Goal: Task Accomplishment & Management: Manage account settings

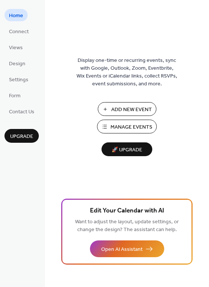
click at [132, 127] on span "Manage Events" at bounding box center [131, 127] width 42 height 8
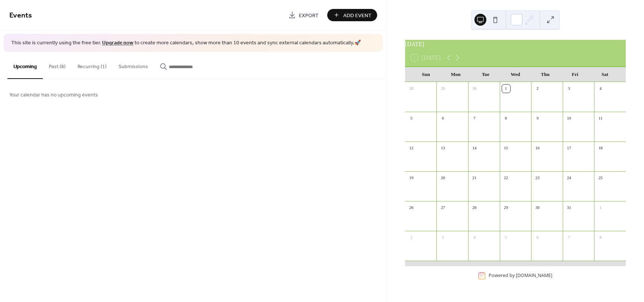
click at [95, 66] on button "Recurring (1)" at bounding box center [92, 65] width 41 height 26
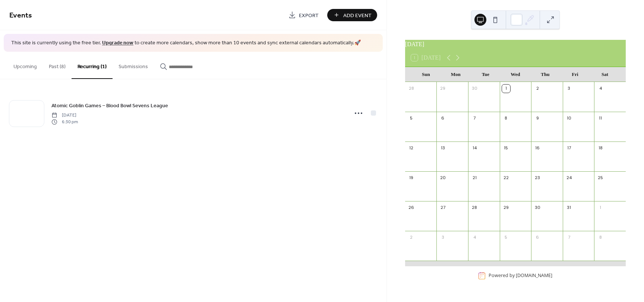
click at [54, 68] on button "Past (8)" at bounding box center [57, 65] width 29 height 26
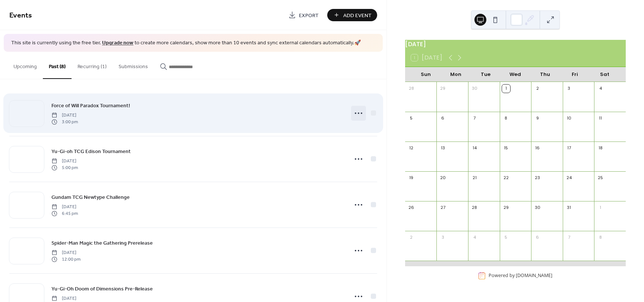
click at [359, 115] on icon at bounding box center [359, 113] width 12 height 12
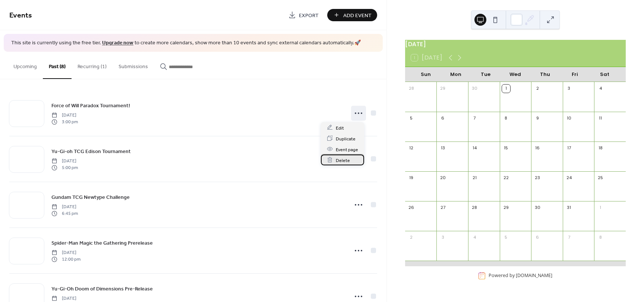
click at [348, 158] on span "Delete" at bounding box center [343, 161] width 14 height 8
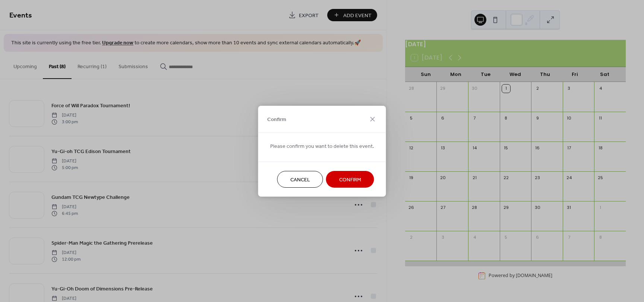
click at [352, 176] on span "Confirm" at bounding box center [350, 180] width 22 height 8
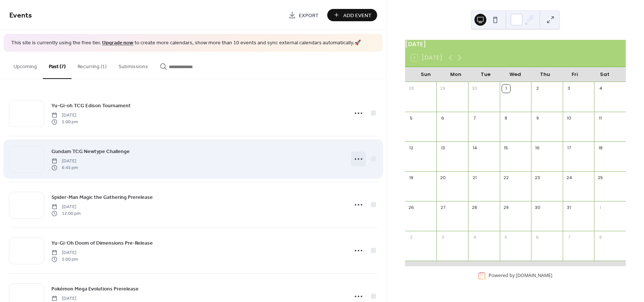
click at [356, 160] on icon at bounding box center [359, 159] width 12 height 12
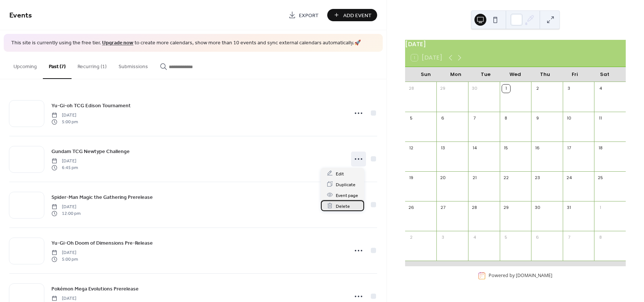
click at [348, 204] on span "Delete" at bounding box center [343, 207] width 14 height 8
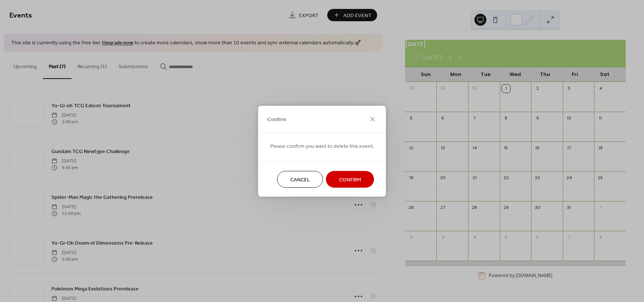
click at [344, 176] on span "Confirm" at bounding box center [350, 180] width 22 height 8
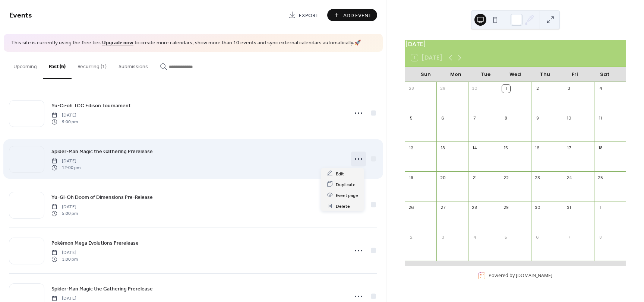
click at [355, 161] on icon at bounding box center [359, 159] width 12 height 12
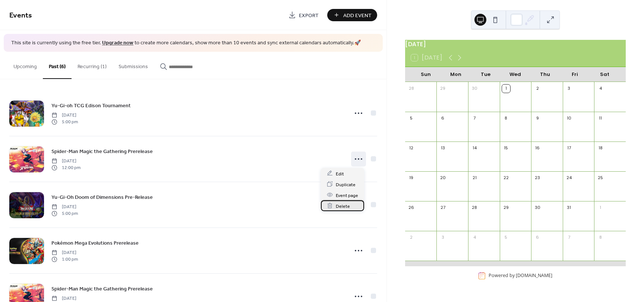
click at [351, 205] on div "Delete" at bounding box center [342, 206] width 43 height 11
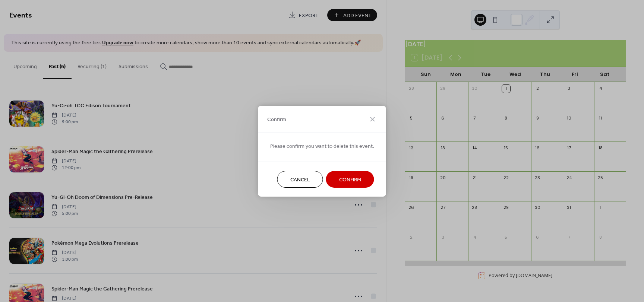
click at [353, 182] on span "Confirm" at bounding box center [350, 180] width 22 height 8
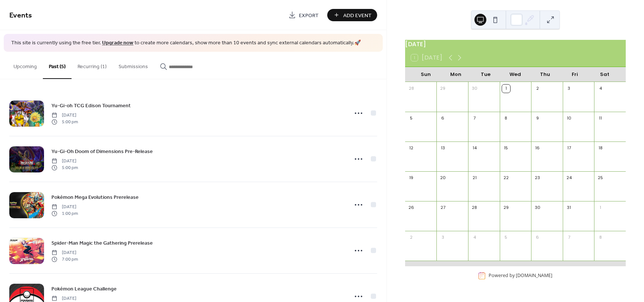
click at [91, 67] on button "Recurring (1)" at bounding box center [92, 65] width 41 height 26
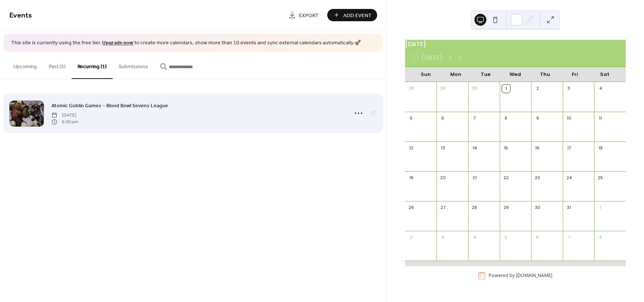
click at [141, 123] on div "Atomic Goblin Games – Blood Bowl Sevens League Friday, September 5, 2025 6:30 pm" at bounding box center [197, 113] width 292 height 24
click at [141, 116] on div "Atomic Goblin Games – Blood Bowl Sevens League Friday, September 5, 2025 6:30 pm" at bounding box center [197, 113] width 292 height 24
click at [360, 113] on icon at bounding box center [359, 113] width 12 height 12
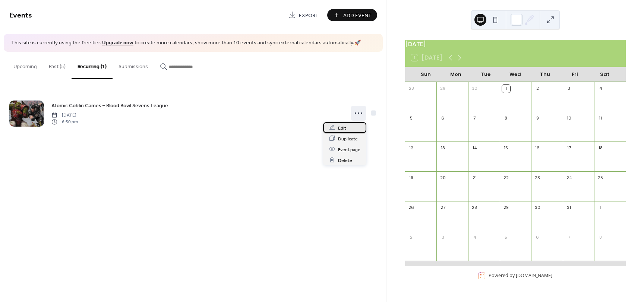
click at [351, 130] on div "Edit" at bounding box center [344, 127] width 43 height 11
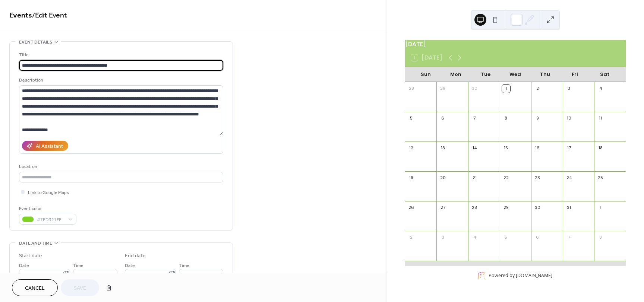
type input "**********"
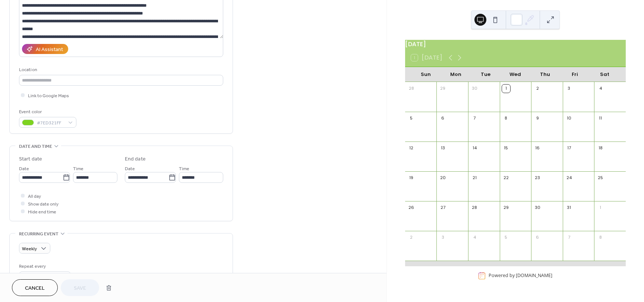
scroll to position [112, 0]
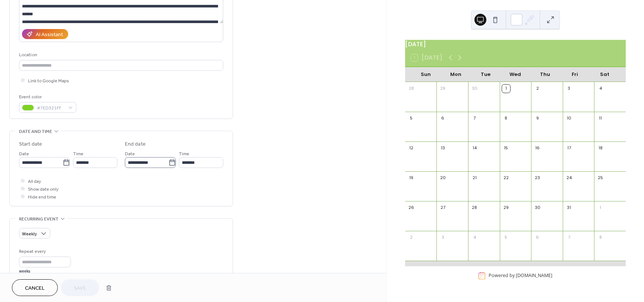
click at [169, 164] on icon at bounding box center [172, 162] width 7 height 7
click at [169, 164] on input "**********" at bounding box center [147, 162] width 44 height 11
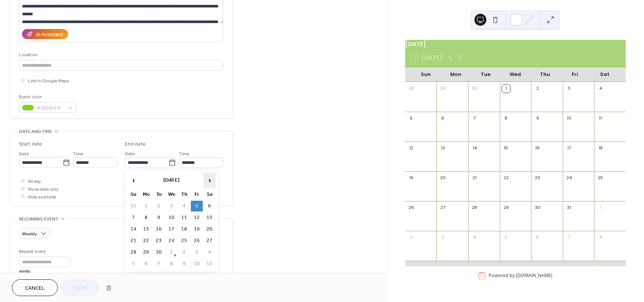
click at [209, 175] on span "›" at bounding box center [209, 180] width 11 height 15
click at [195, 230] on td "14" at bounding box center [197, 229] width 12 height 11
type input "**********"
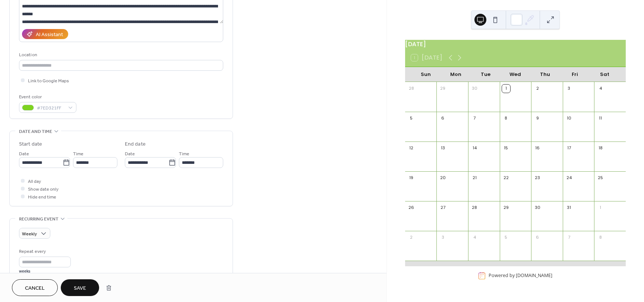
click at [89, 289] on button "Save" at bounding box center [80, 288] width 38 height 17
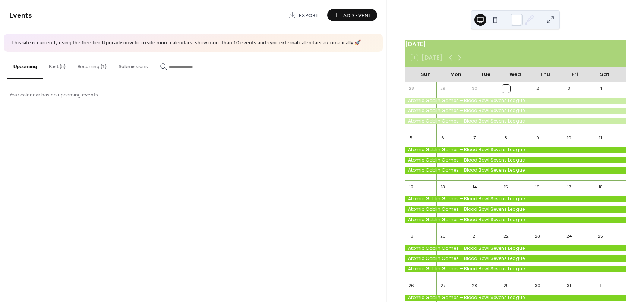
click at [90, 65] on button "Recurring (1)" at bounding box center [92, 65] width 41 height 26
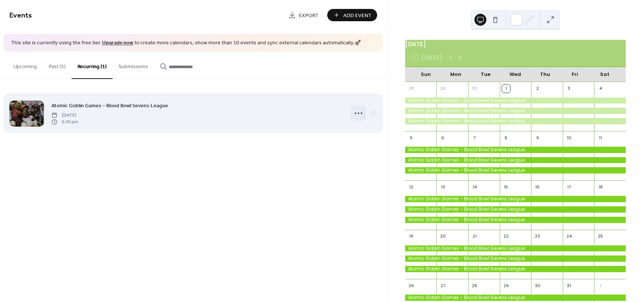
click at [360, 115] on icon at bounding box center [359, 113] width 12 height 12
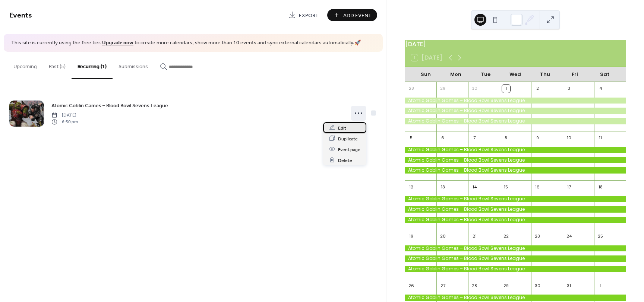
click at [349, 130] on div "Edit" at bounding box center [344, 127] width 43 height 11
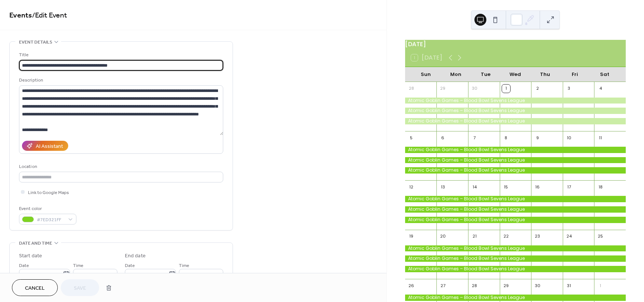
type input "**********"
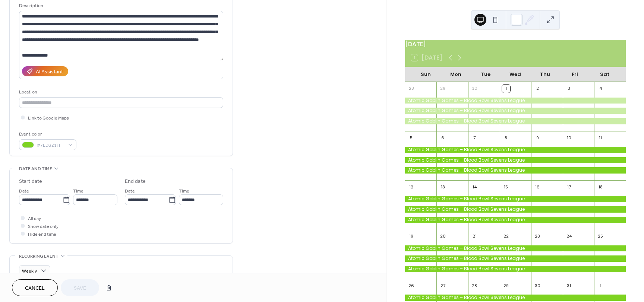
scroll to position [112, 0]
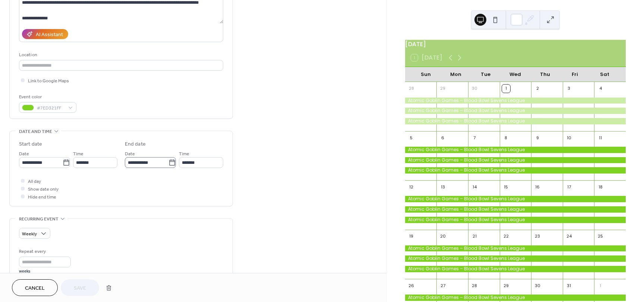
click at [169, 163] on icon at bounding box center [172, 162] width 7 height 7
click at [169, 163] on input "**********" at bounding box center [147, 162] width 44 height 11
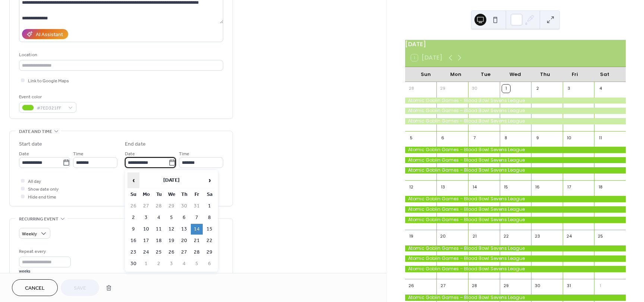
click at [130, 180] on span "‹" at bounding box center [133, 180] width 11 height 15
click at [198, 204] on td "5" at bounding box center [197, 206] width 12 height 11
type input "**********"
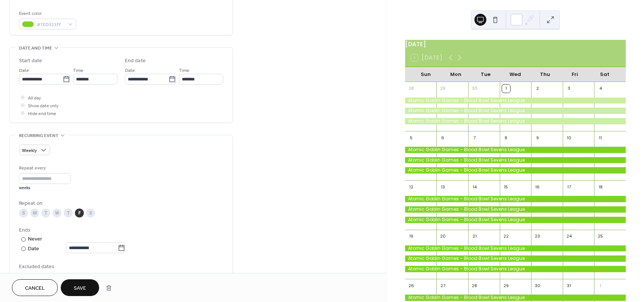
scroll to position [224, 0]
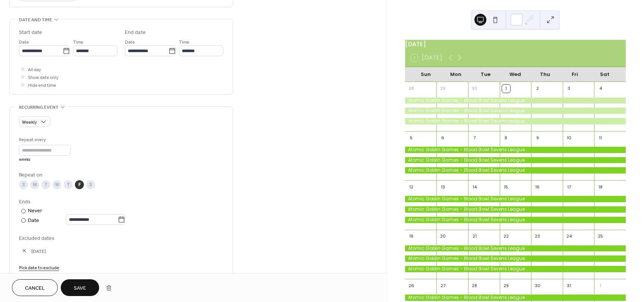
click at [76, 283] on button "Save" at bounding box center [80, 288] width 38 height 17
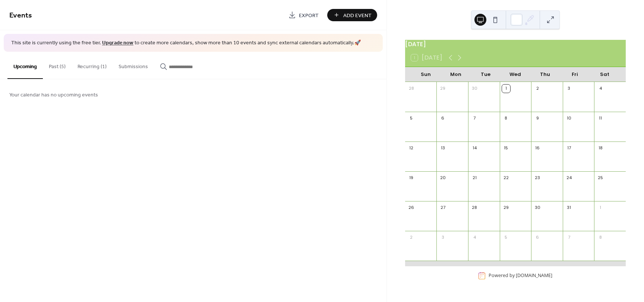
click at [101, 63] on button "Recurring (1)" at bounding box center [92, 65] width 41 height 26
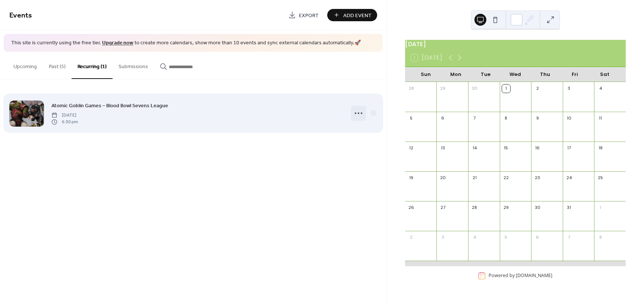
click at [364, 112] on icon at bounding box center [359, 113] width 12 height 12
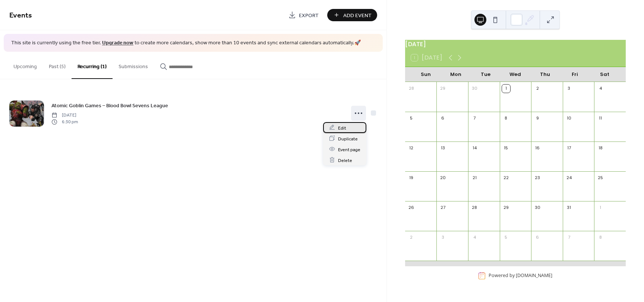
click at [352, 128] on div "Edit" at bounding box center [344, 127] width 43 height 11
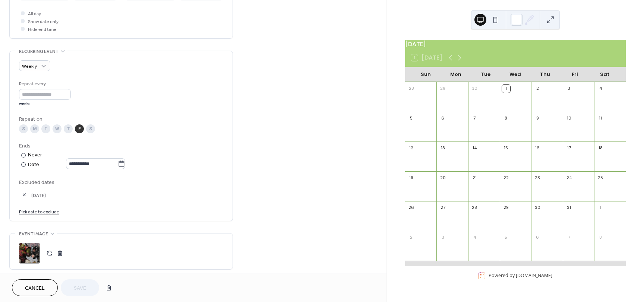
scroll to position [298, 0]
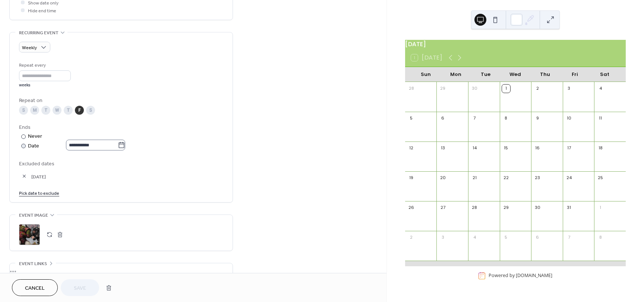
click at [125, 145] on icon at bounding box center [121, 145] width 7 height 7
click at [118, 145] on input "**********" at bounding box center [92, 145] width 52 height 11
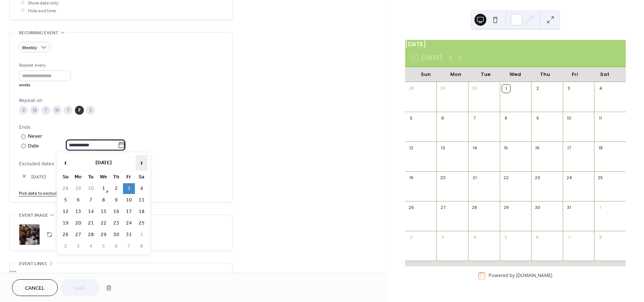
click at [141, 165] on span "›" at bounding box center [141, 163] width 11 height 15
click at [69, 164] on span "‹" at bounding box center [65, 163] width 11 height 15
click at [128, 226] on td "21" at bounding box center [129, 223] width 12 height 11
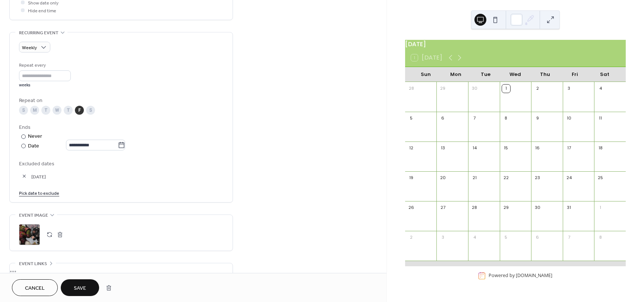
type input "**********"
click at [83, 282] on button "Save" at bounding box center [80, 288] width 38 height 17
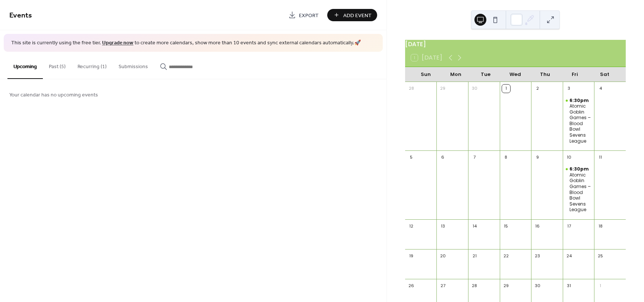
click at [61, 70] on button "Past (5)" at bounding box center [57, 65] width 29 height 26
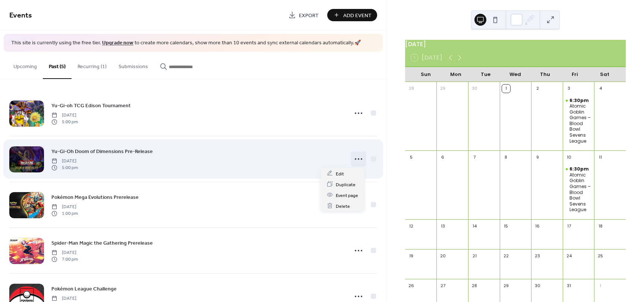
click at [357, 160] on icon at bounding box center [359, 159] width 12 height 12
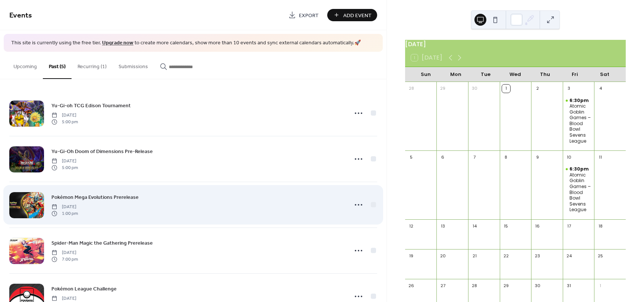
click at [272, 225] on div "Pokémon Mega Evolutions Prerelease Saturday, September 20, 2025 1:00 pm" at bounding box center [193, 205] width 368 height 46
click at [356, 205] on icon at bounding box center [359, 205] width 12 height 12
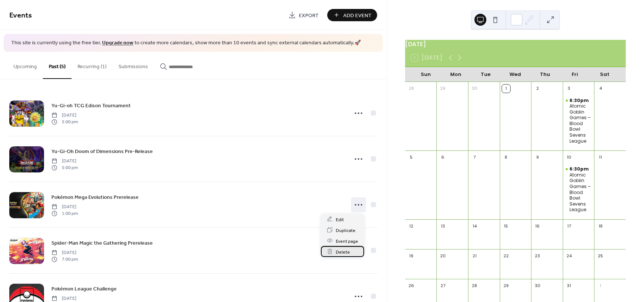
click at [345, 253] on span "Delete" at bounding box center [343, 252] width 14 height 8
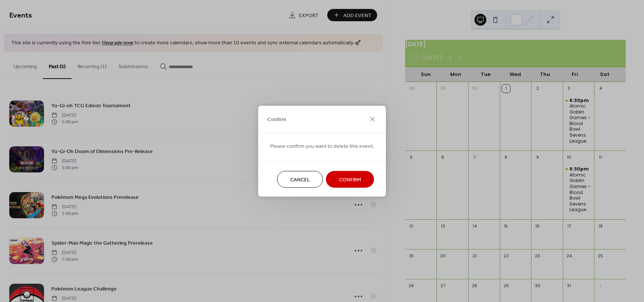
click at [342, 176] on span "Confirm" at bounding box center [350, 180] width 22 height 8
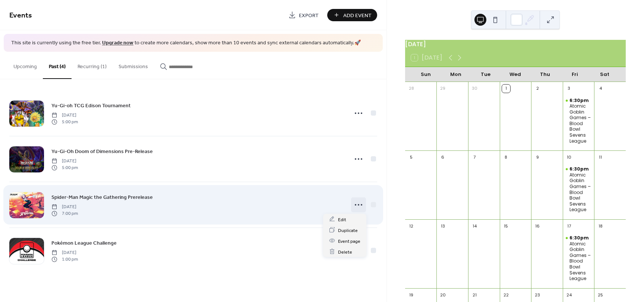
click at [360, 206] on icon at bounding box center [359, 205] width 12 height 12
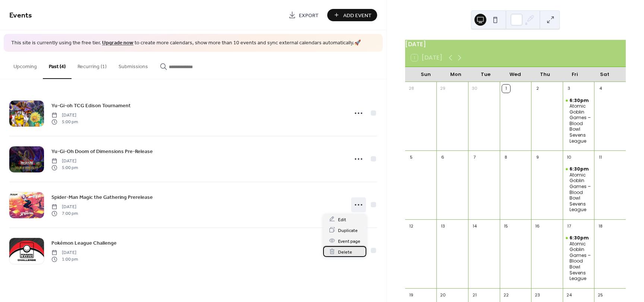
click at [350, 255] on span "Delete" at bounding box center [345, 252] width 14 height 8
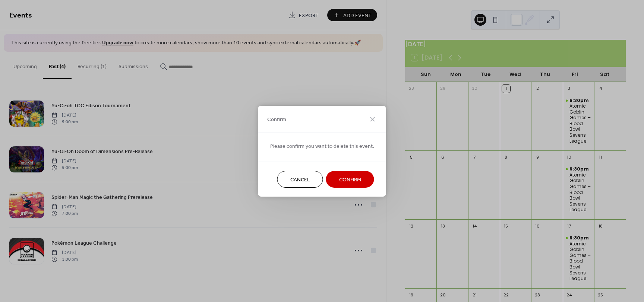
click at [357, 178] on span "Confirm" at bounding box center [350, 180] width 22 height 8
